Goal: Information Seeking & Learning: Learn about a topic

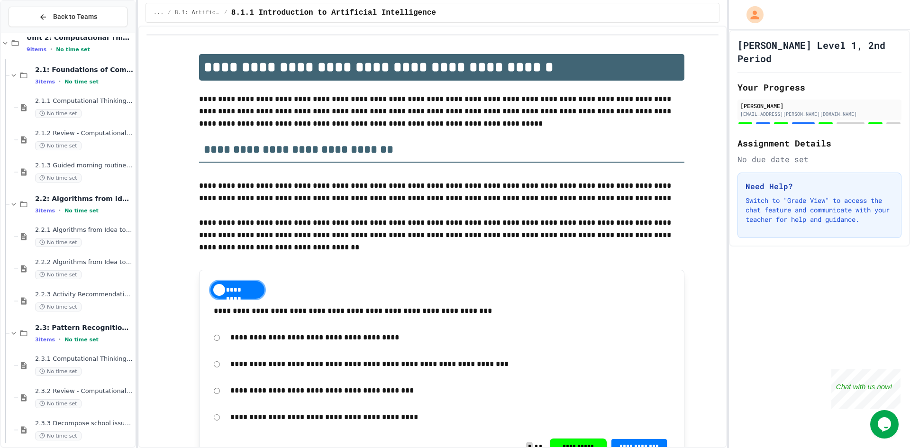
scroll to position [605, 0]
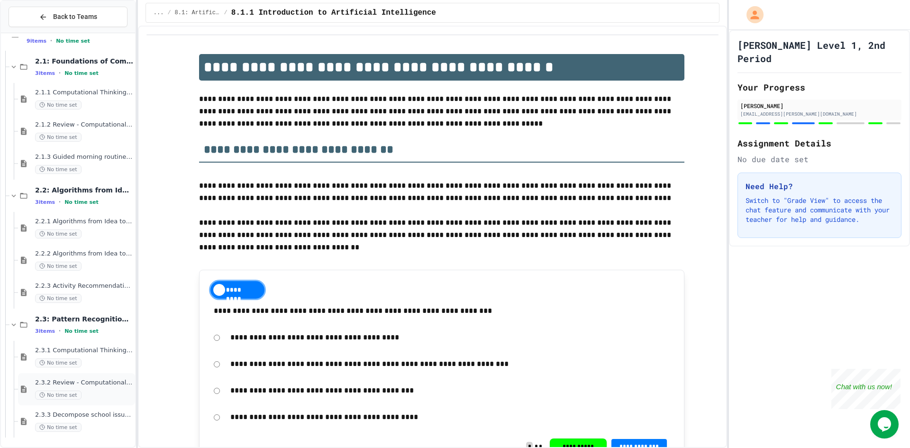
click at [93, 385] on span "2.3.2 Review - Computational Thinking - Your Problem-Solving Toolkit" at bounding box center [84, 383] width 98 height 8
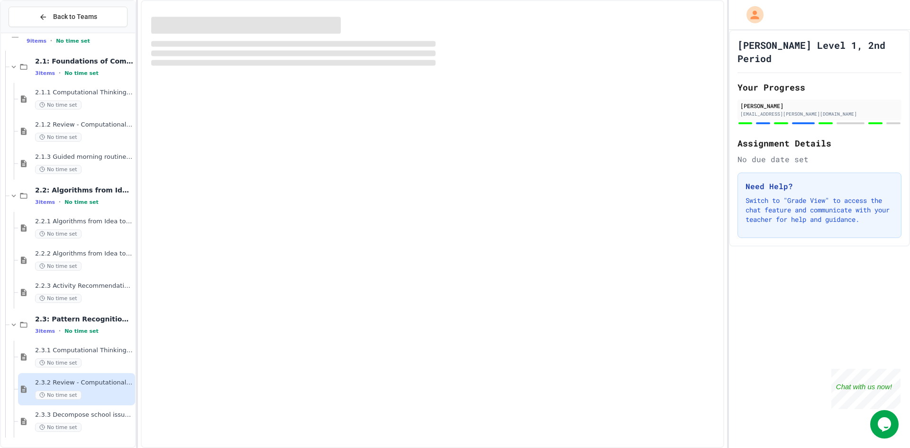
scroll to position [593, 0]
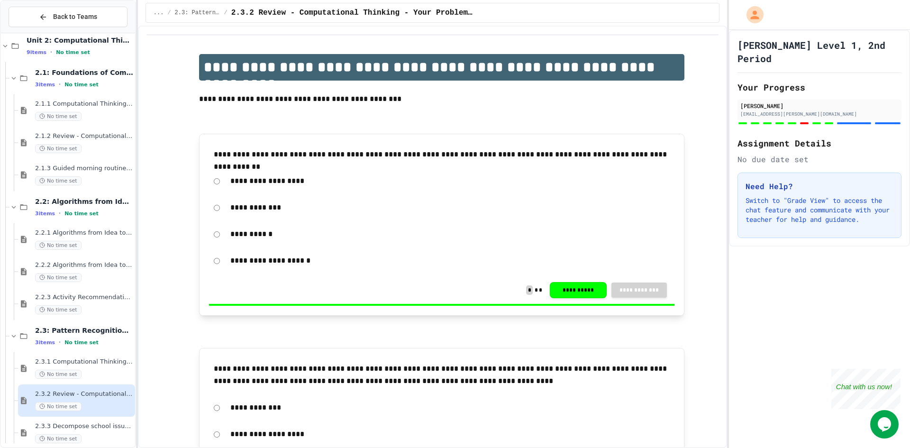
click at [88, 416] on div "2.3.2 Review - Computational Thinking - Your Problem-Solving Toolkit No time set" at bounding box center [76, 401] width 117 height 32
click at [103, 303] on div "2.2.3 Activity Recommendation Algorithm No time set" at bounding box center [84, 304] width 98 height 21
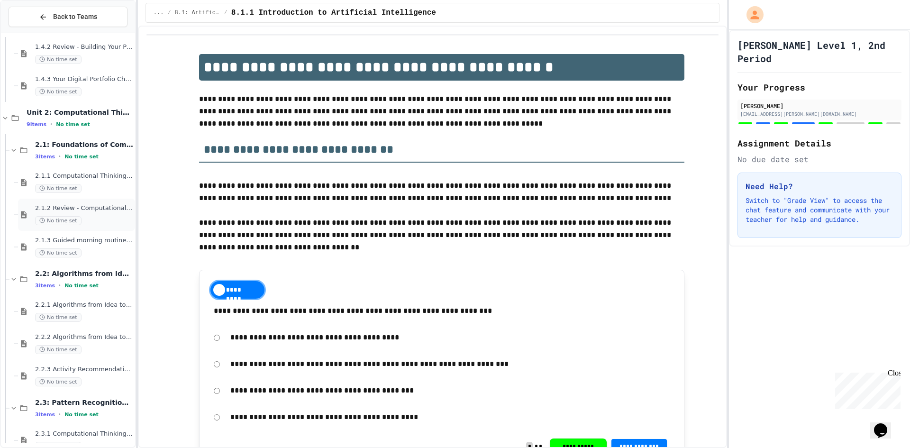
scroll to position [522, 0]
click at [104, 277] on span "2.2: Algorithms from Idea to Flowchart" at bounding box center [84, 273] width 98 height 9
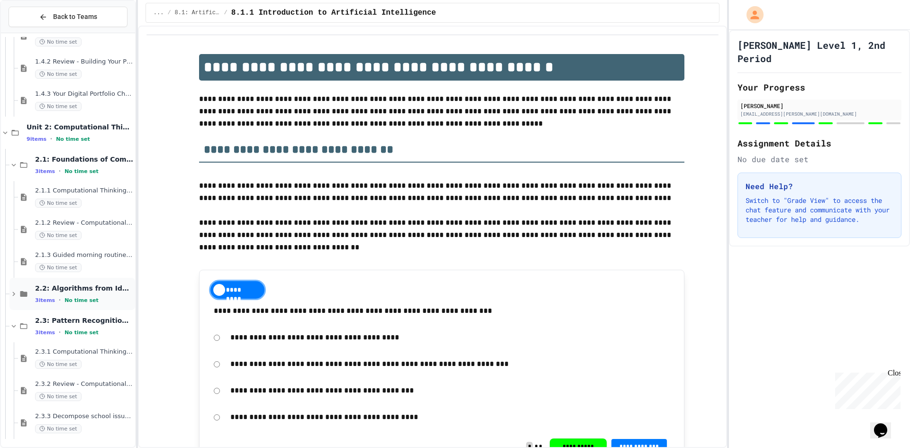
scroll to position [508, 0]
click at [100, 305] on div "2.2: Algorithms from Idea to Flowchart 3 items • No time set" at bounding box center [72, 292] width 126 height 32
click at [98, 317] on span "2.2.1 Algorithms from Idea to Flowchart" at bounding box center [84, 318] width 98 height 8
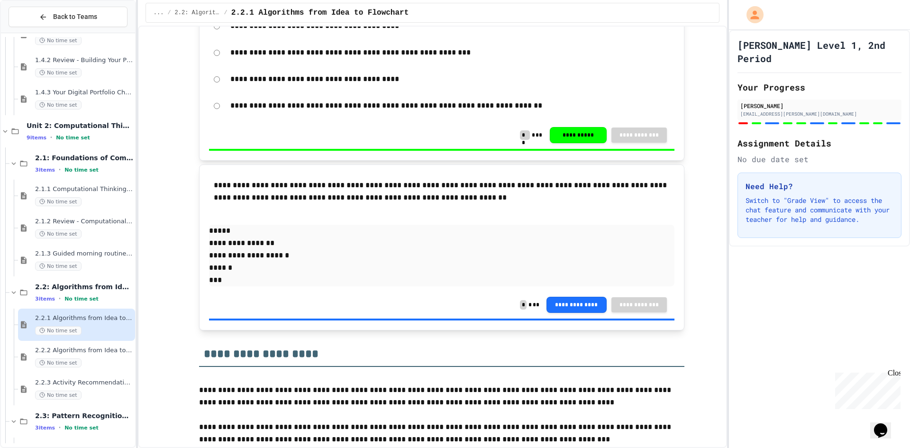
scroll to position [1802, 0]
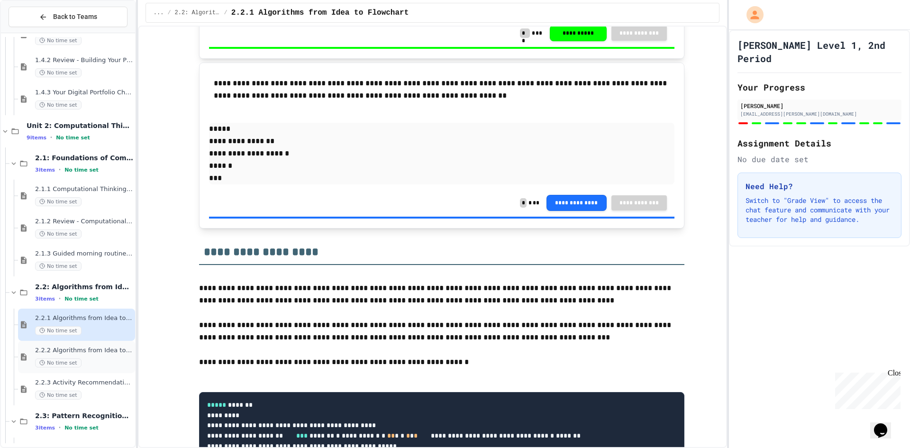
click at [76, 370] on div "2.2.2 Algorithms from Idea to Flowchart - Review No time set" at bounding box center [76, 357] width 117 height 32
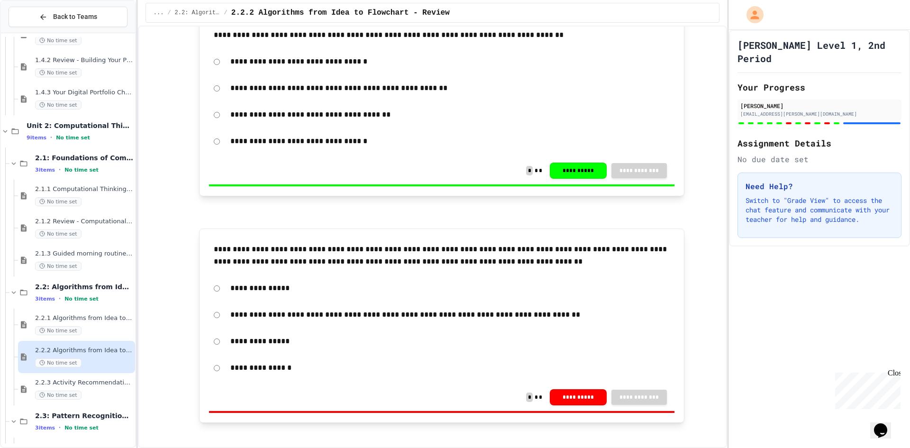
scroll to position [1660, 0]
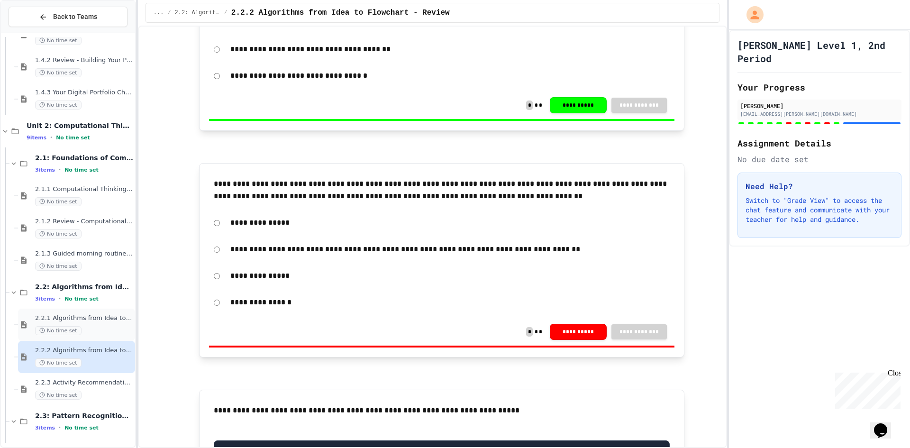
click at [103, 324] on div "2.2.1 Algorithms from Idea to Flowchart No time set" at bounding box center [84, 324] width 98 height 21
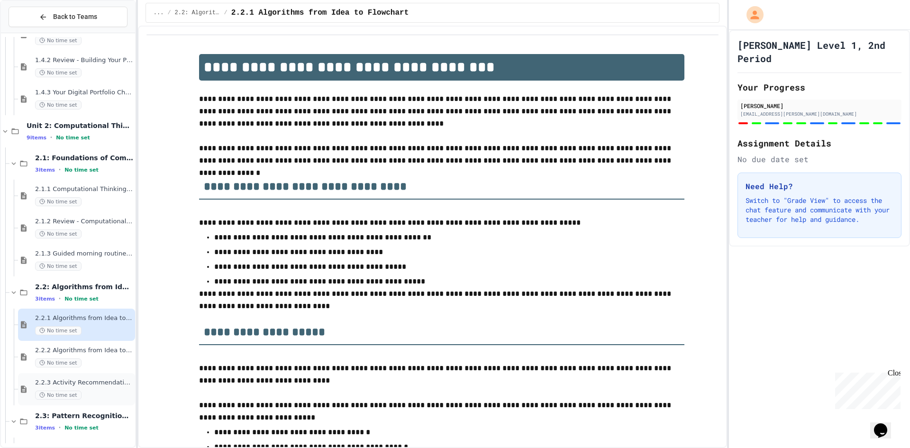
click at [110, 395] on div "No time set" at bounding box center [84, 395] width 98 height 9
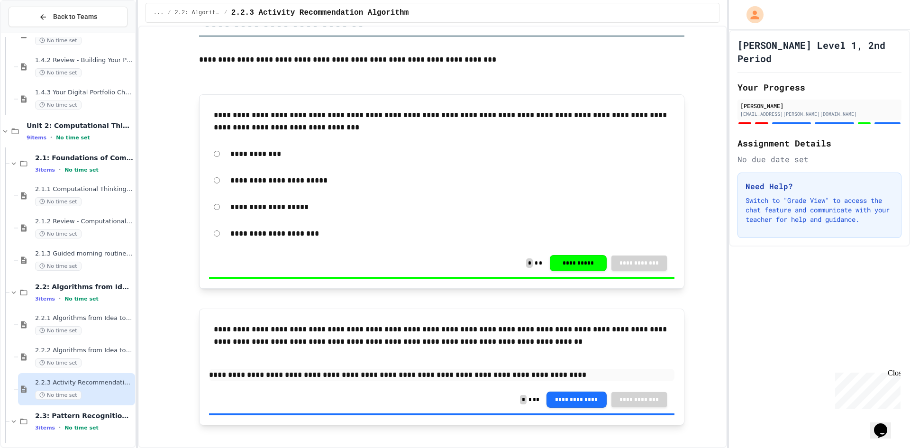
scroll to position [1595, 0]
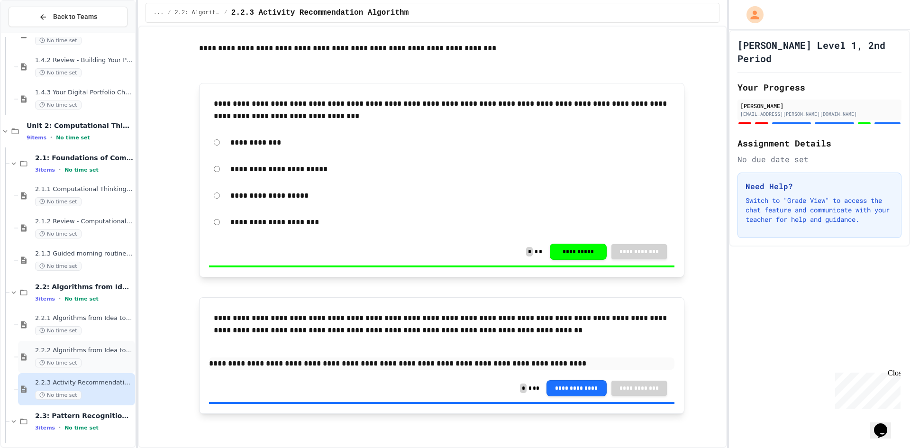
click at [85, 357] on div "2.2.2 Algorithms from Idea to Flowchart - Review No time set" at bounding box center [84, 357] width 98 height 21
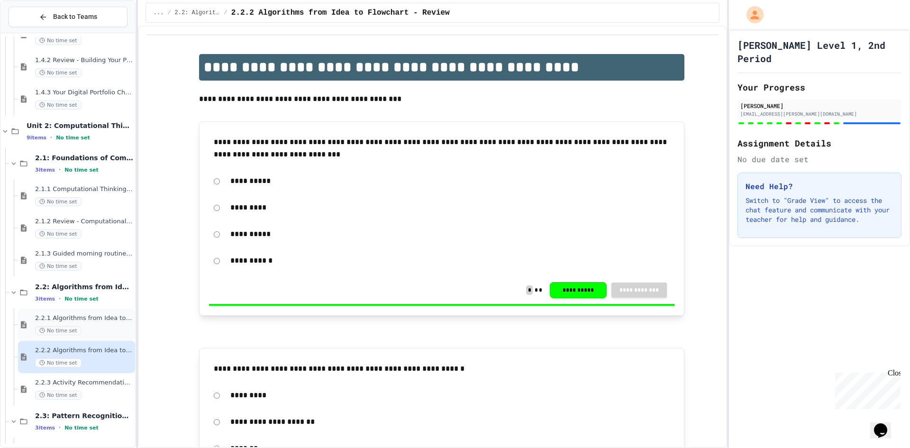
drag, startPoint x: 354, startPoint y: 111, endPoint x: 79, endPoint y: 324, distance: 348.5
click at [79, 324] on div "2.2.1 Algorithms from Idea to Flowchart No time set" at bounding box center [84, 324] width 98 height 21
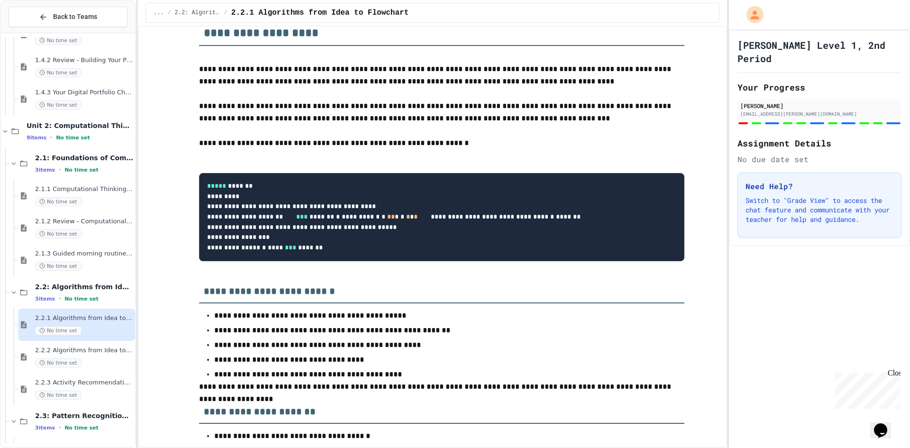
scroll to position [2039, 0]
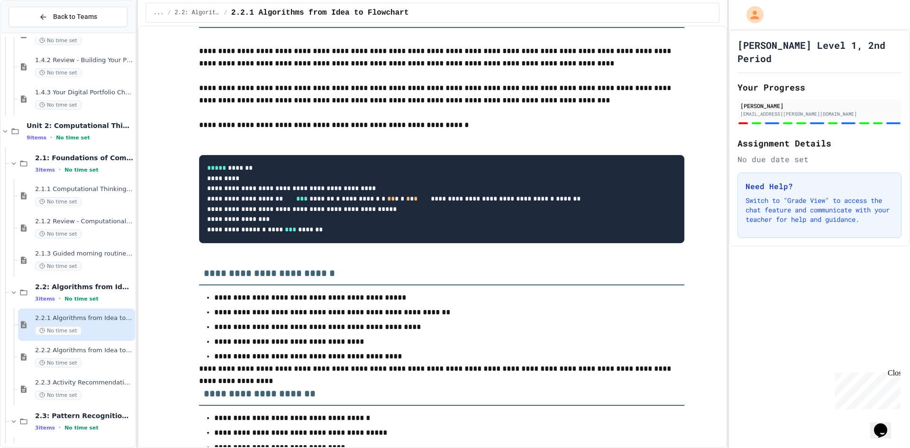
click at [586, 217] on pre "**********" at bounding box center [442, 199] width 486 height 88
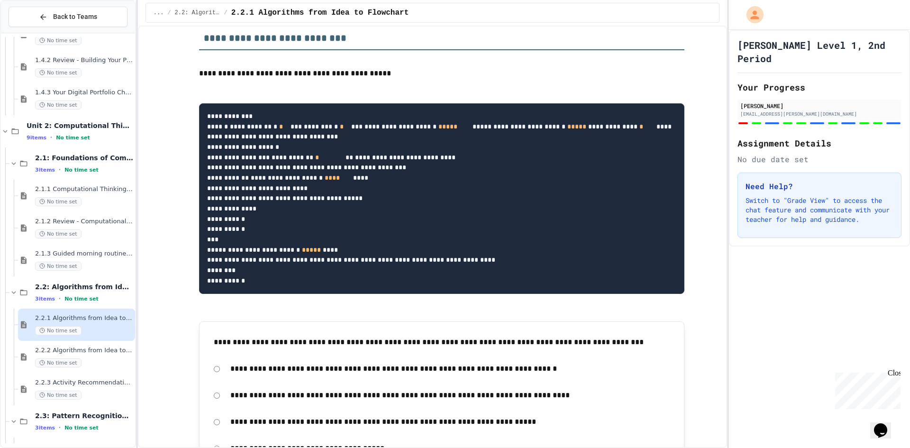
scroll to position [2513, 0]
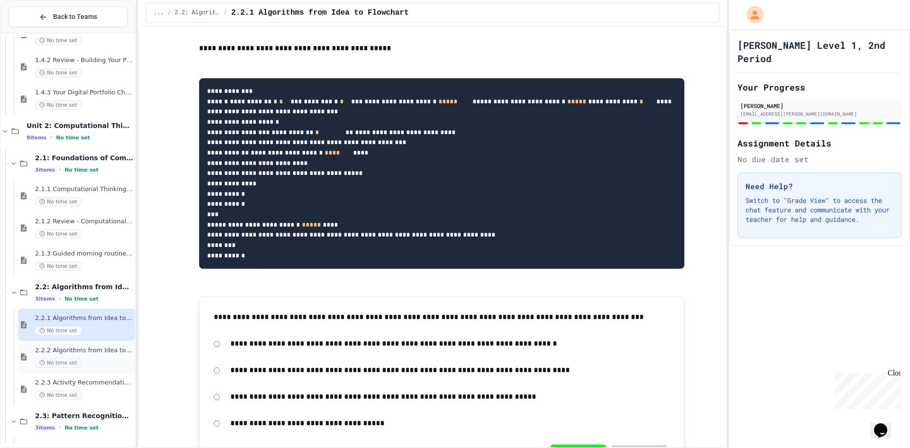
click at [89, 349] on span "2.2.2 Algorithms from Idea to Flowchart - Review" at bounding box center [84, 351] width 98 height 8
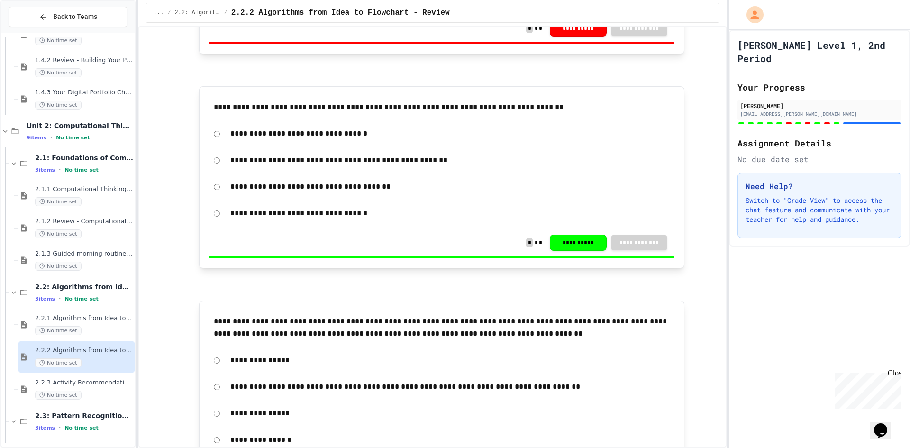
scroll to position [1660, 0]
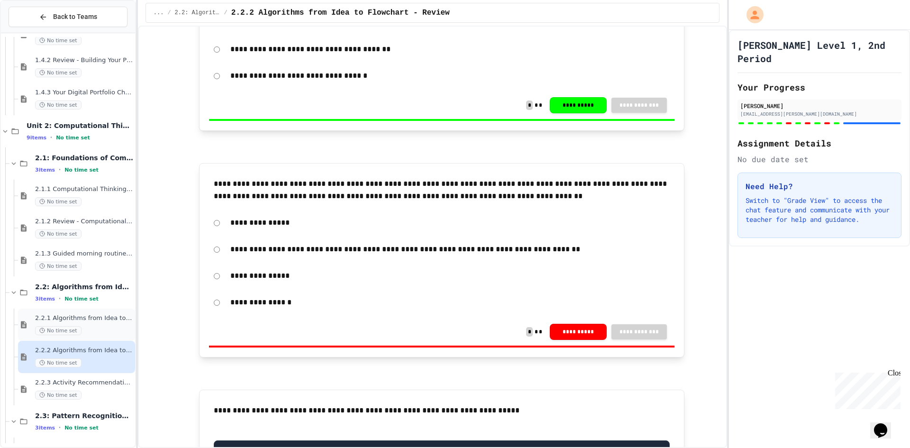
click at [83, 327] on div "No time set" at bounding box center [84, 330] width 98 height 9
